Goal: Task Accomplishment & Management: Manage account settings

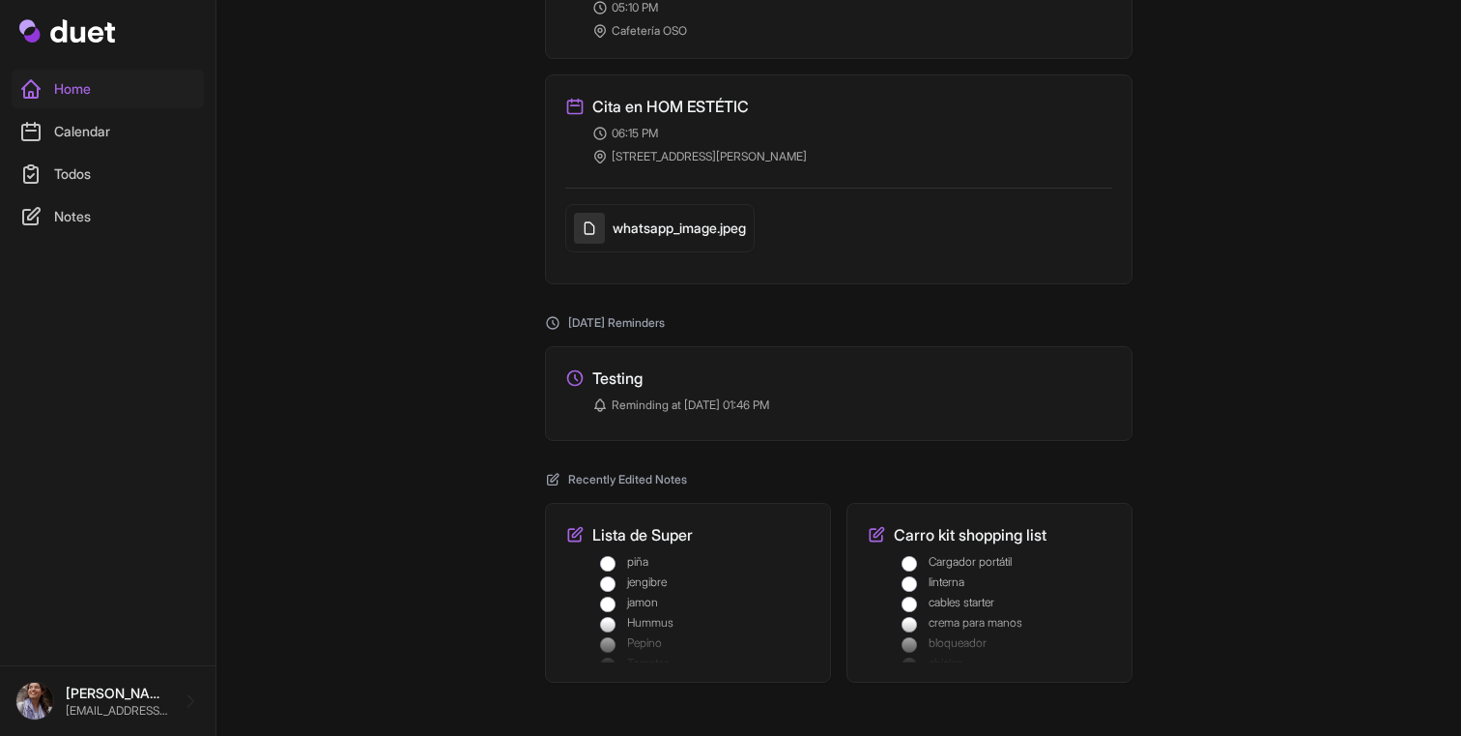
scroll to position [458, 0]
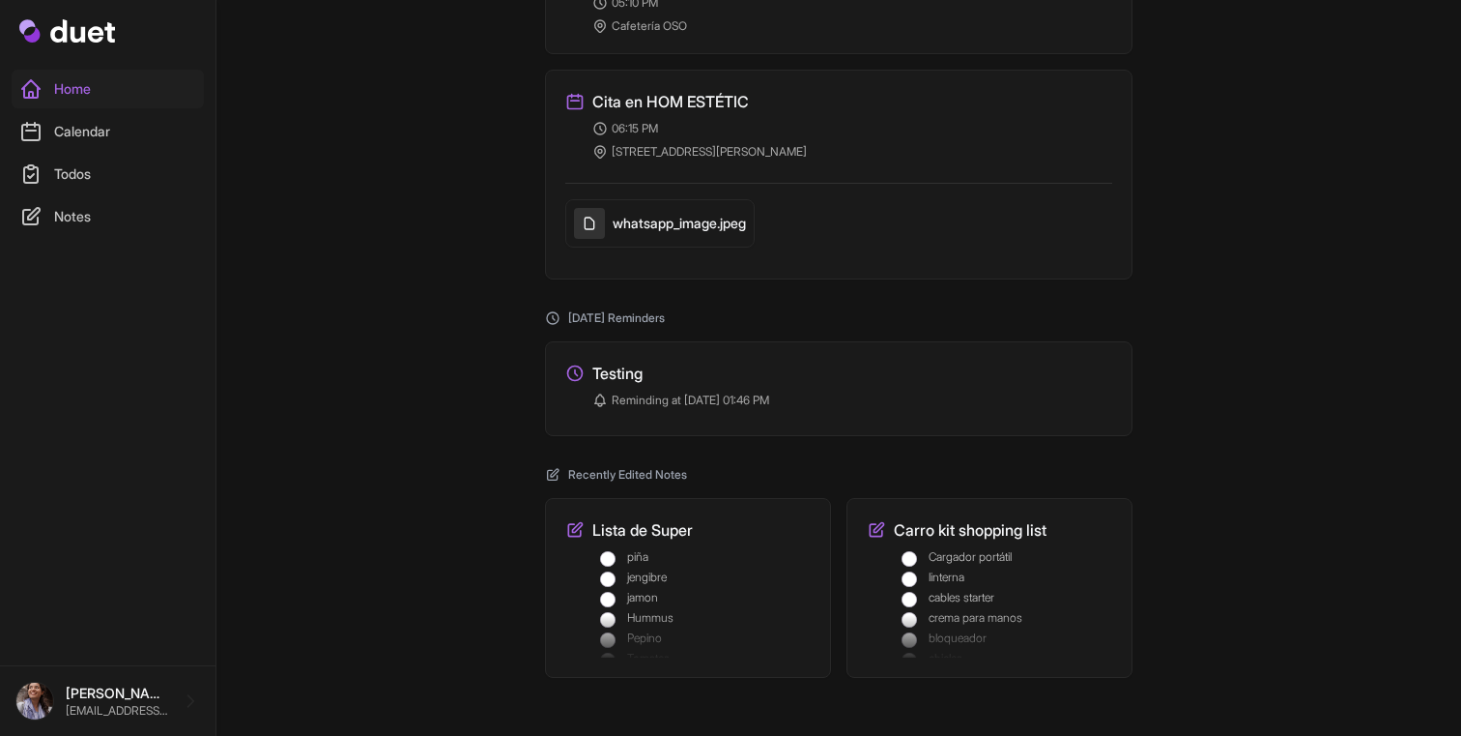
click at [636, 380] on h3 "Testing" at bounding box center [618, 372] width 50 height 23
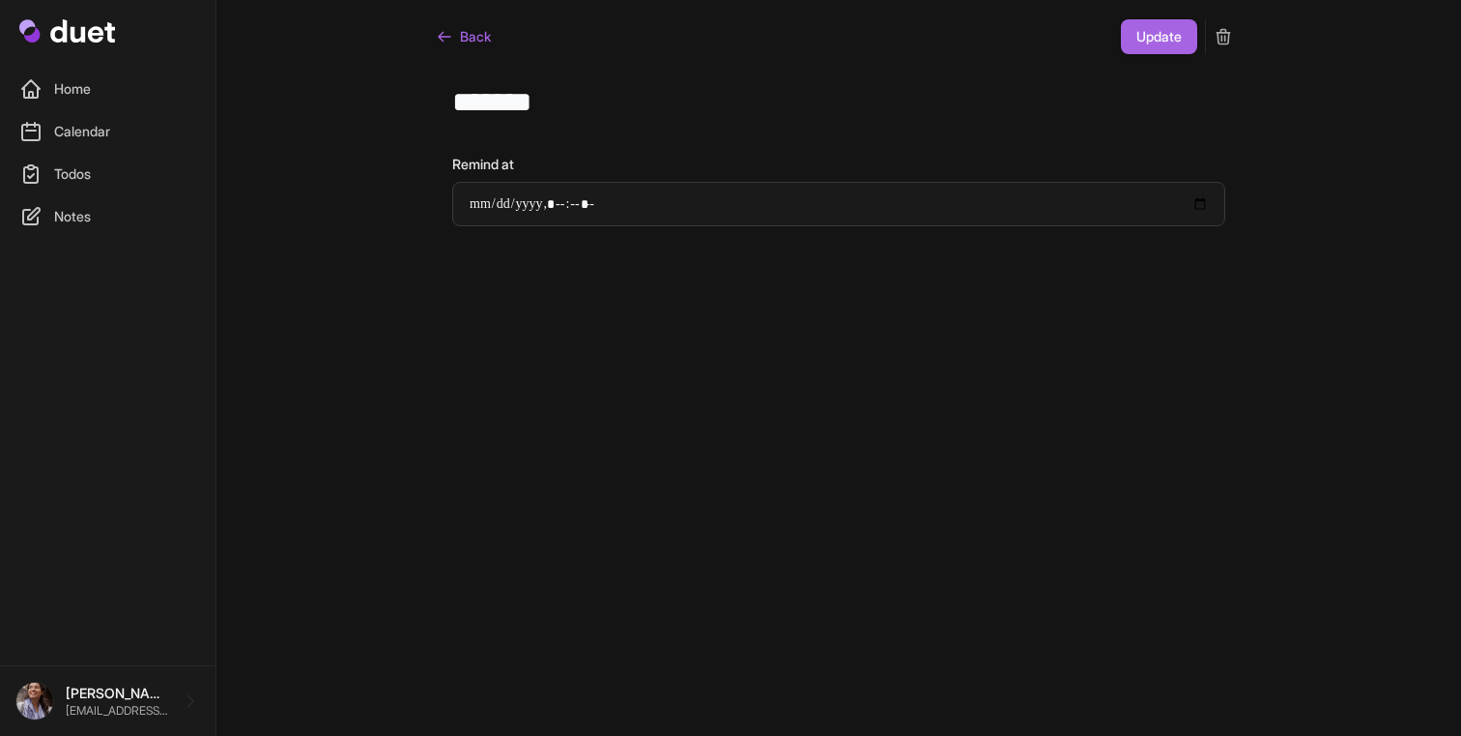
click at [1220, 44] on icon "submit" at bounding box center [1223, 36] width 19 height 19
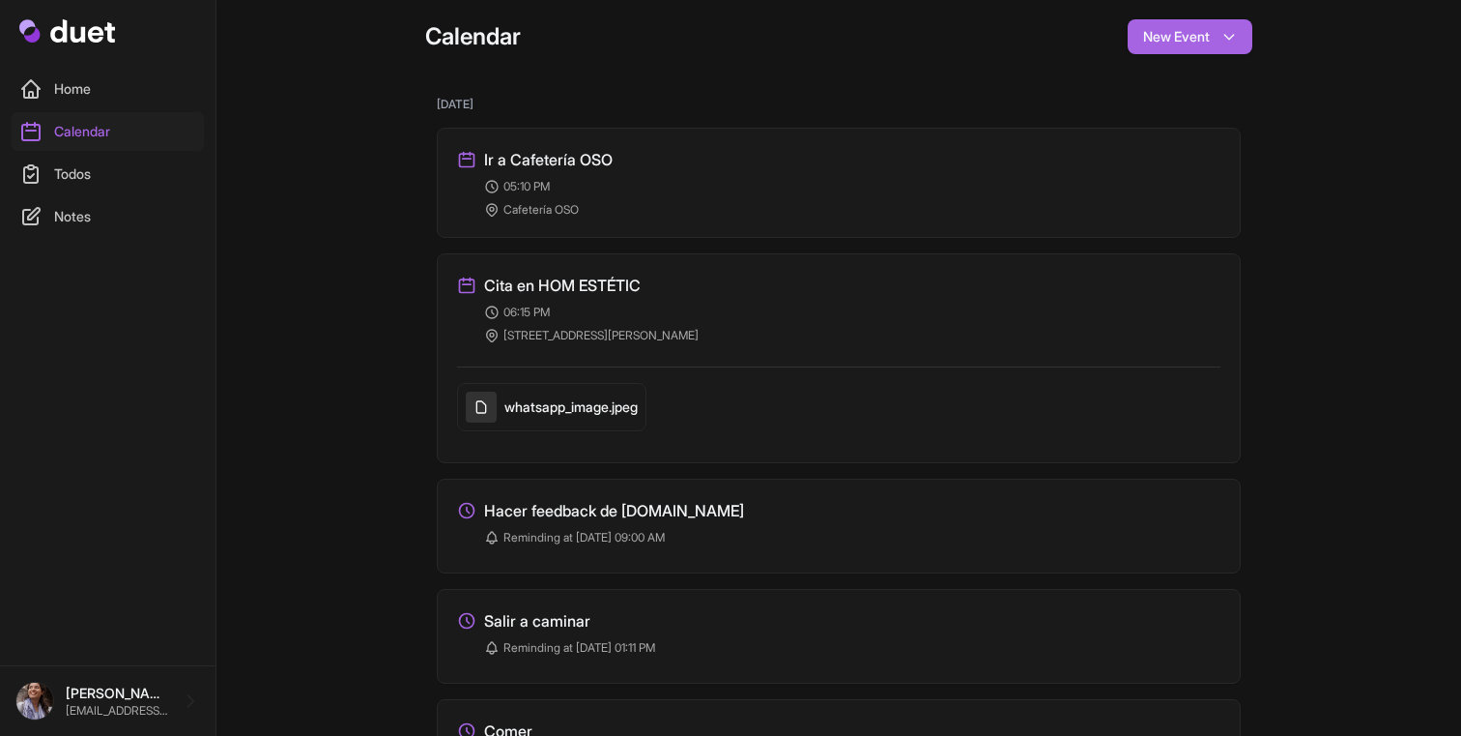
click at [89, 239] on nav "Home Calendar Todos Notes" at bounding box center [108, 360] width 208 height 580
click at [85, 224] on link "Notes" at bounding box center [108, 216] width 192 height 39
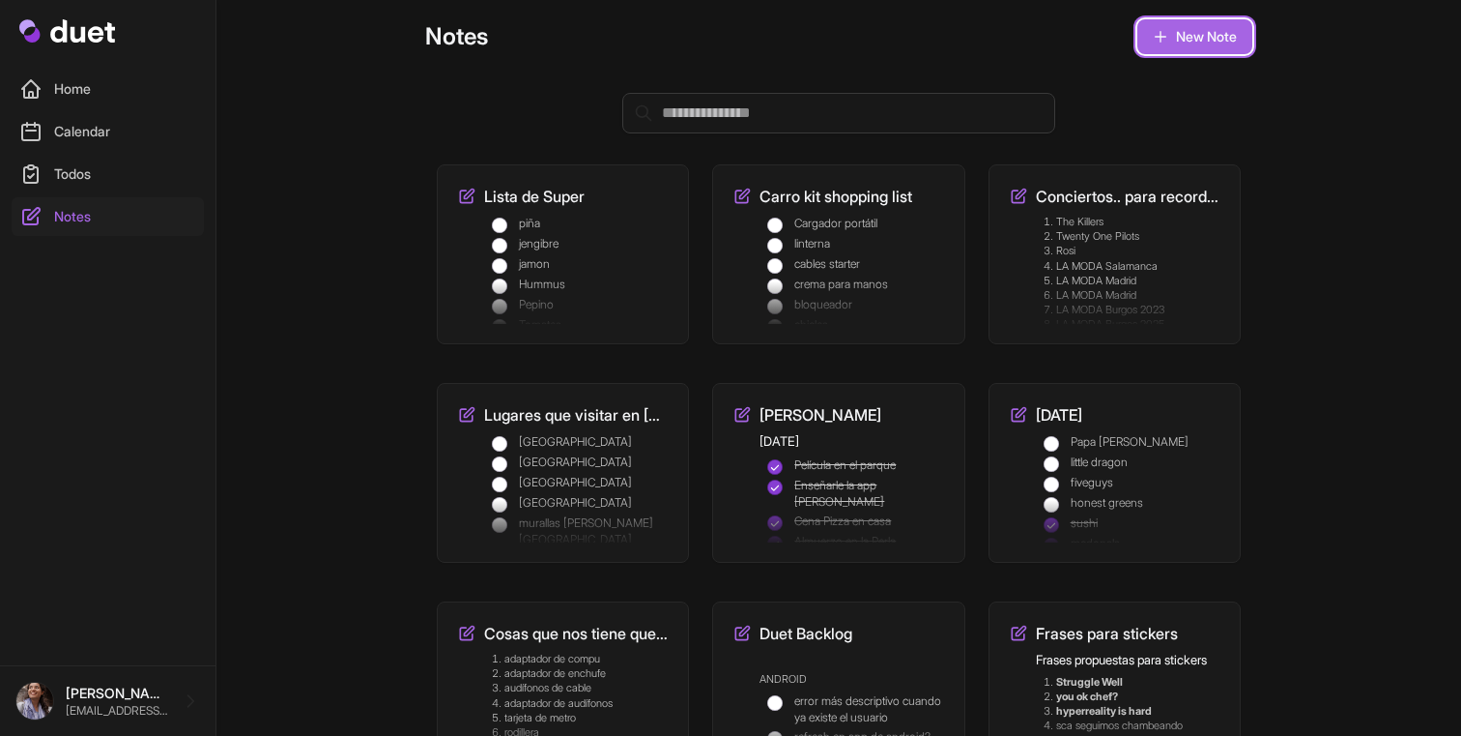
click at [1227, 39] on link "New Note" at bounding box center [1195, 36] width 115 height 35
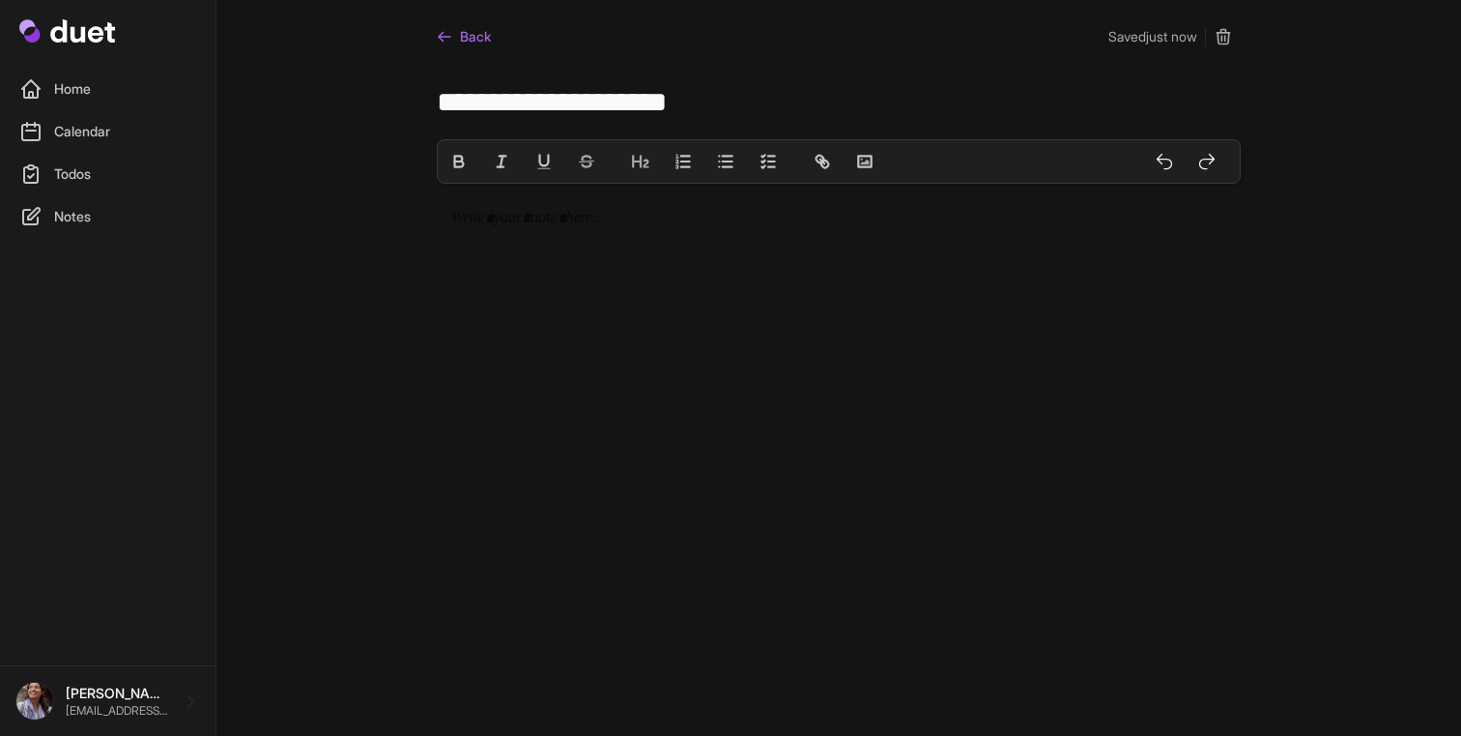
click at [493, 40] on div "Back Saved just now" at bounding box center [839, 31] width 804 height 62
click at [479, 40] on link "Back" at bounding box center [464, 36] width 54 height 35
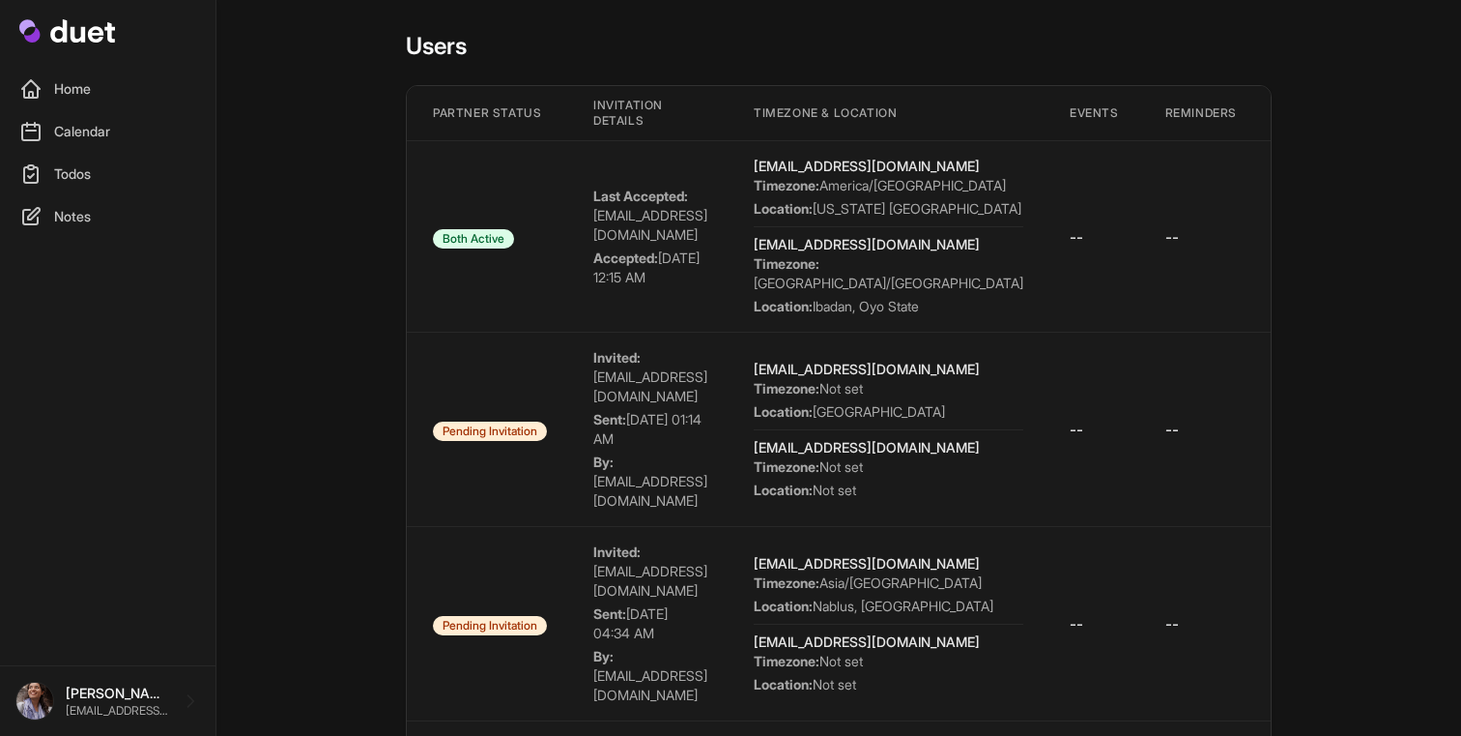
scroll to position [0, 2049]
